Goal: Purchase product/service

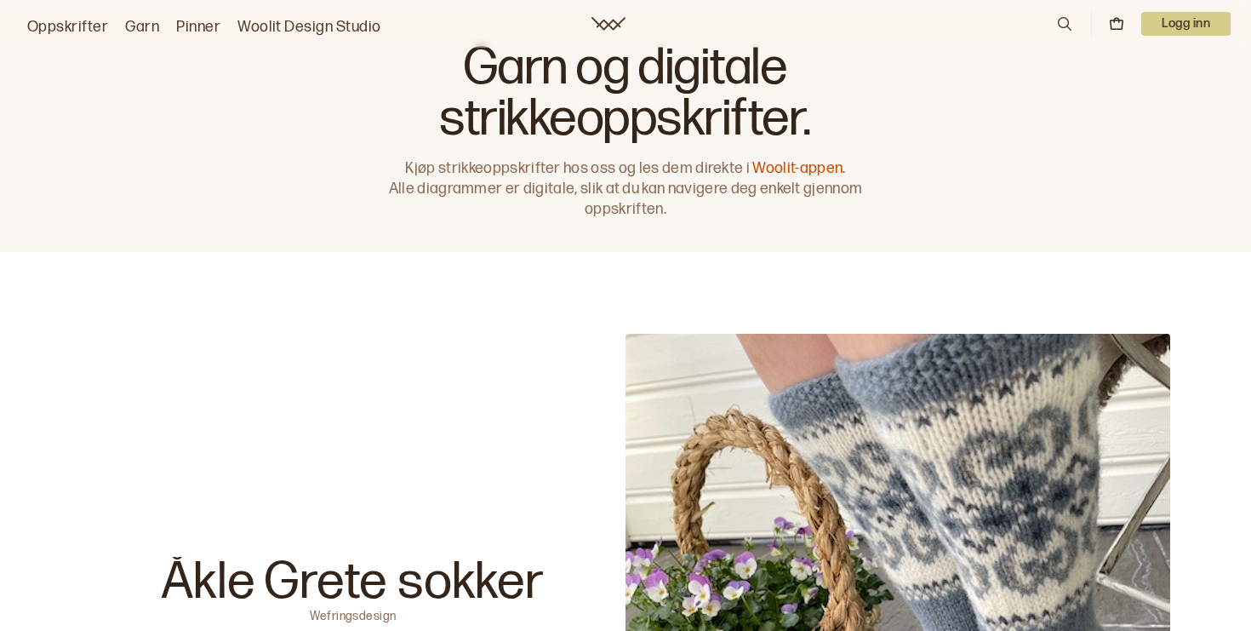
click at [1178, 29] on p "Logg inn" at bounding box center [1185, 24] width 89 height 24
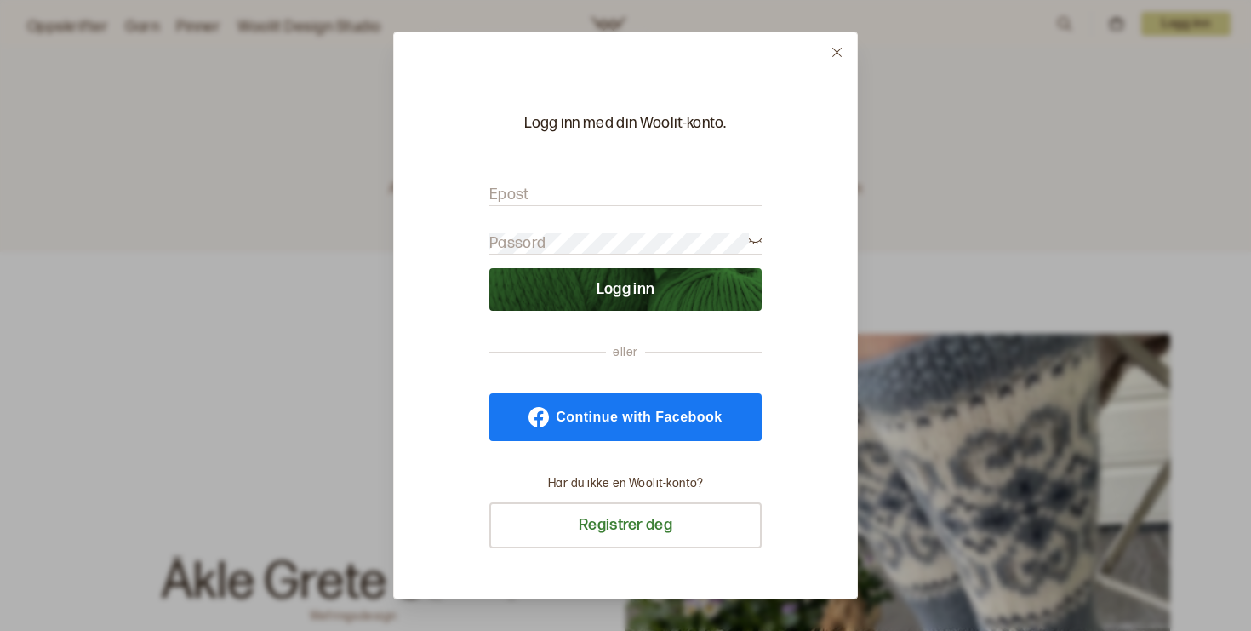
type input "[EMAIL_ADDRESS][DOMAIN_NAME]"
click at [626, 289] on button "Logg inn" at bounding box center [625, 289] width 272 height 43
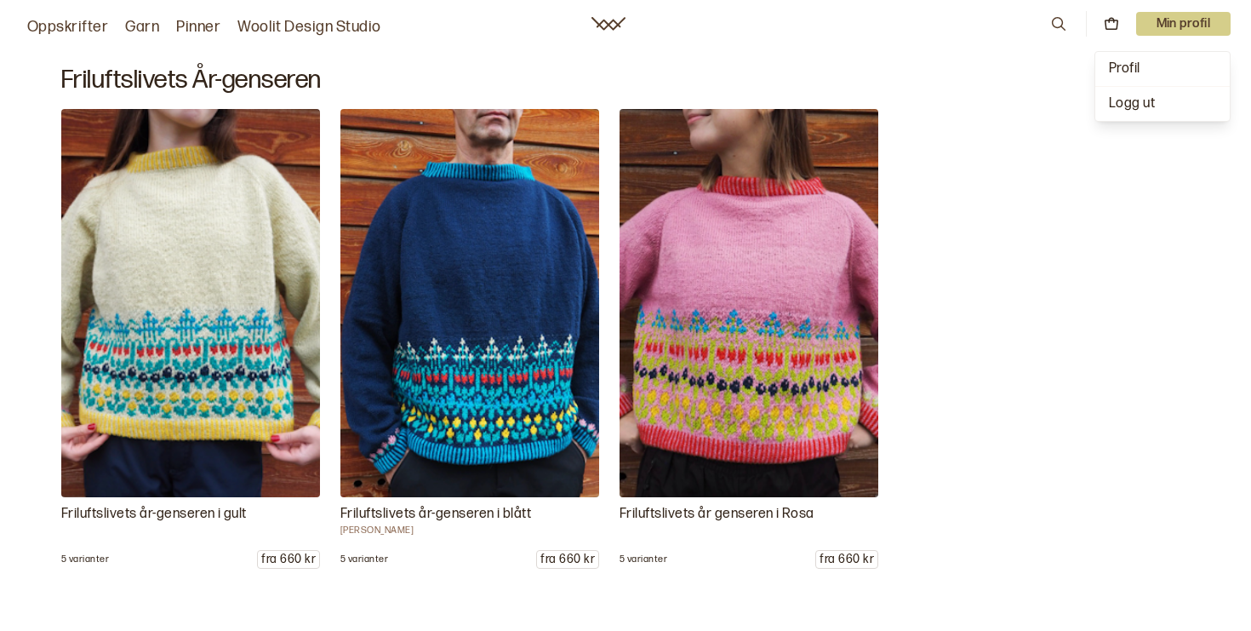
scroll to position [3876, 0]
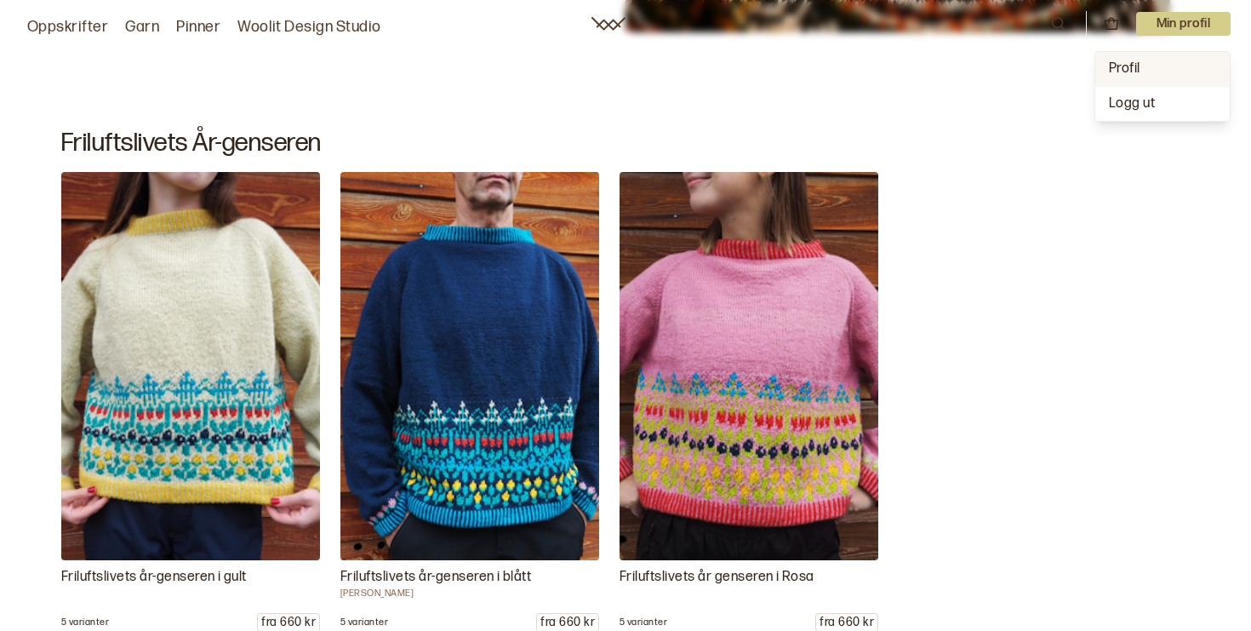
click at [1128, 58] on div "Profil" at bounding box center [1162, 69] width 134 height 34
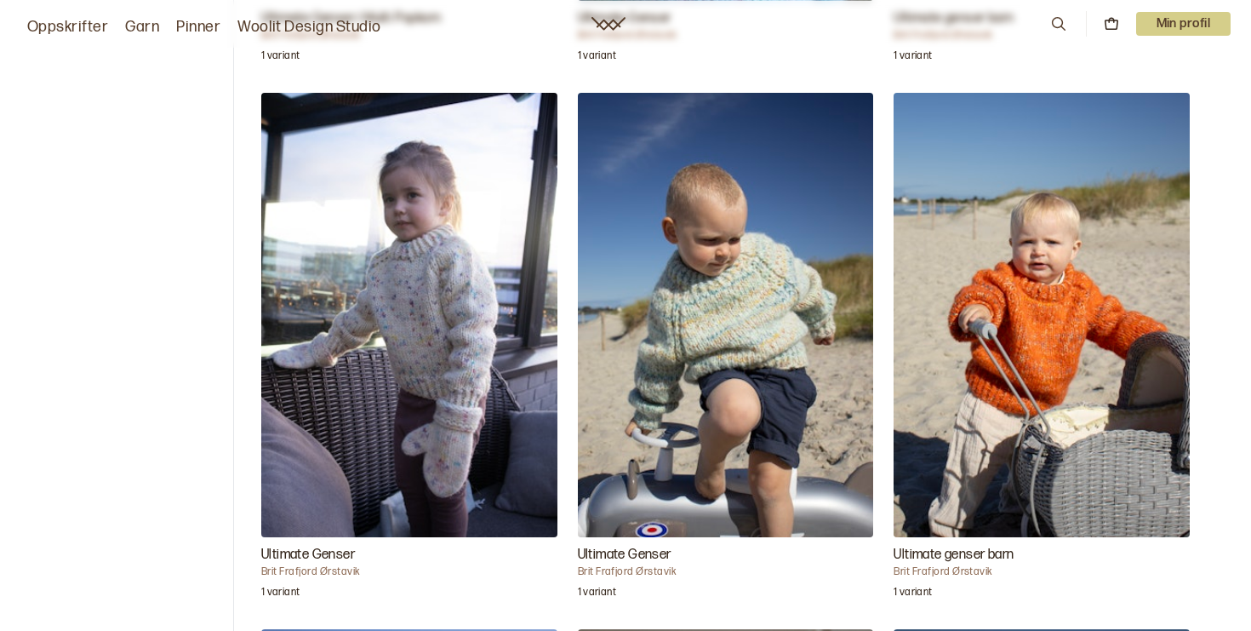
scroll to position [564, 0]
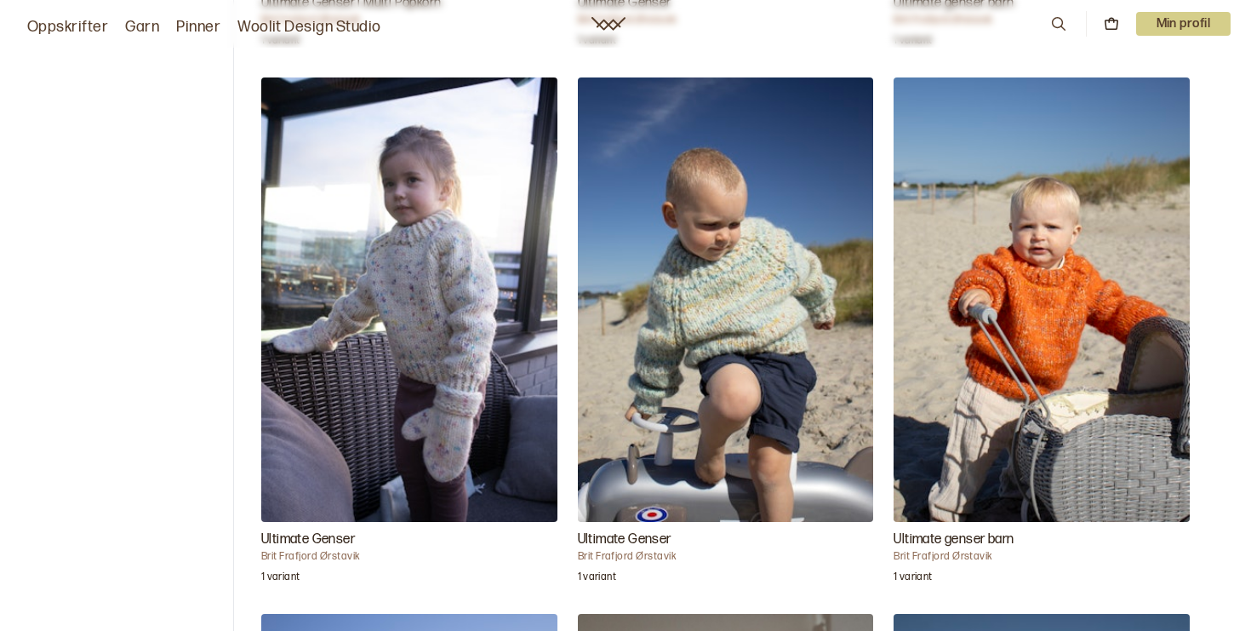
click at [789, 318] on img "Ultimate Genser" at bounding box center [726, 299] width 296 height 444
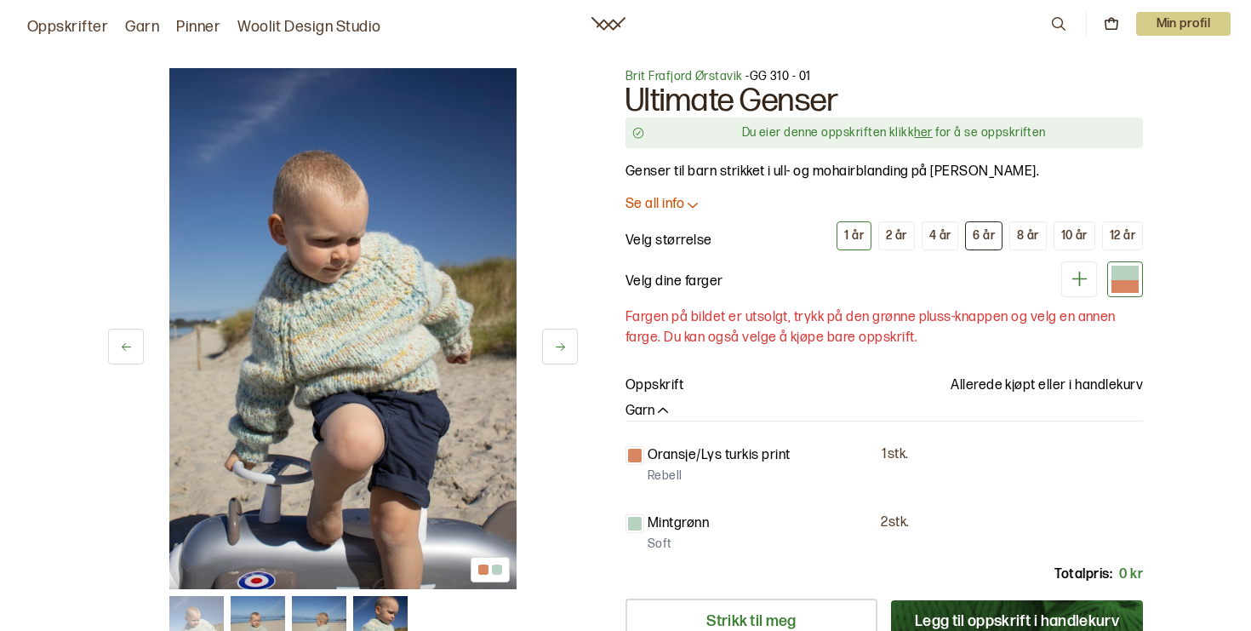
click at [978, 237] on div "6 år" at bounding box center [984, 235] width 22 height 15
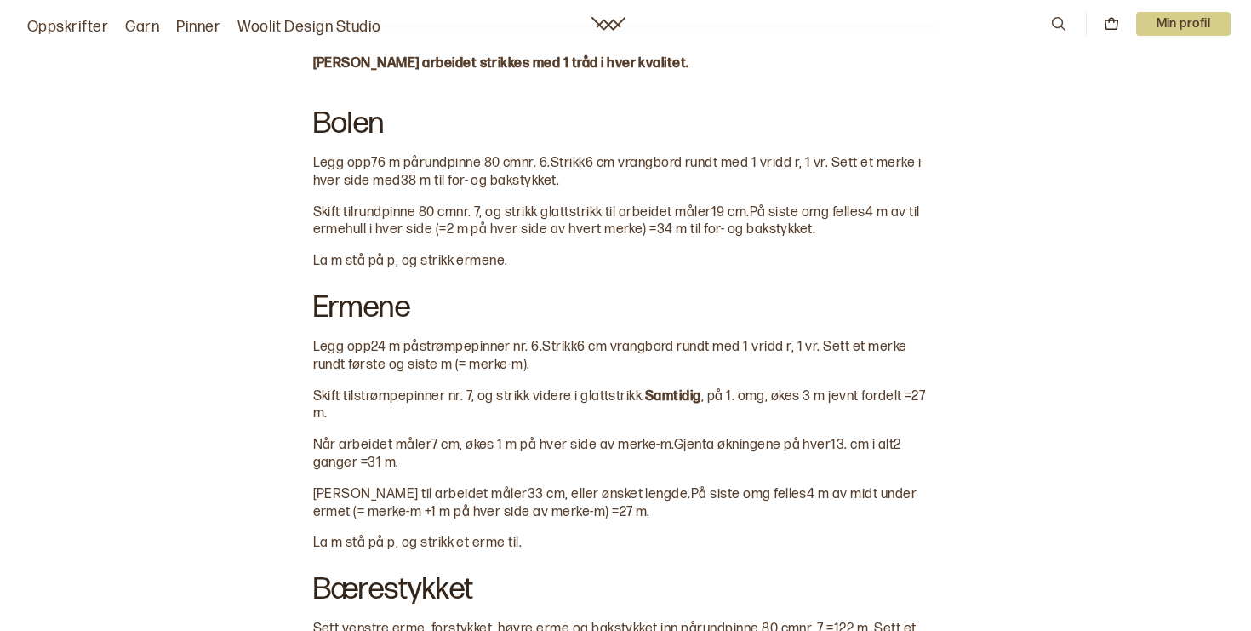
scroll to position [1094, 0]
